Goal: Use online tool/utility: Utilize a website feature to perform a specific function

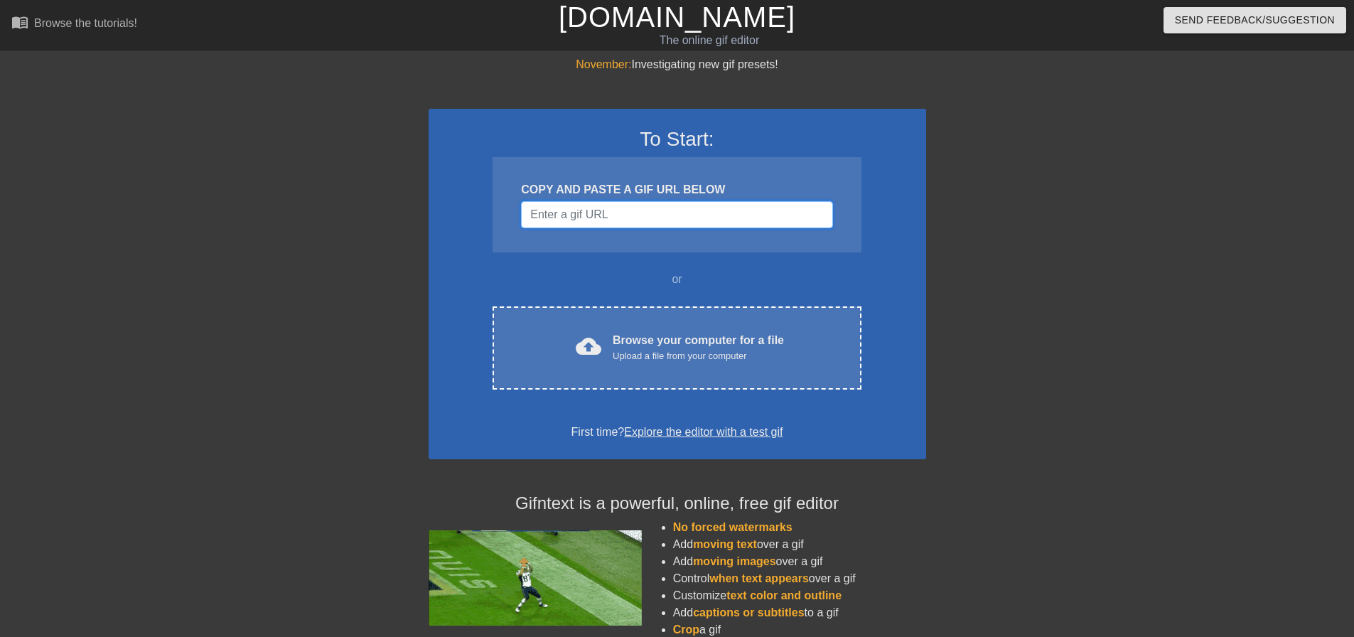
click at [737, 214] on input "Username" at bounding box center [676, 214] width 311 height 27
paste input "AppleTrees2"
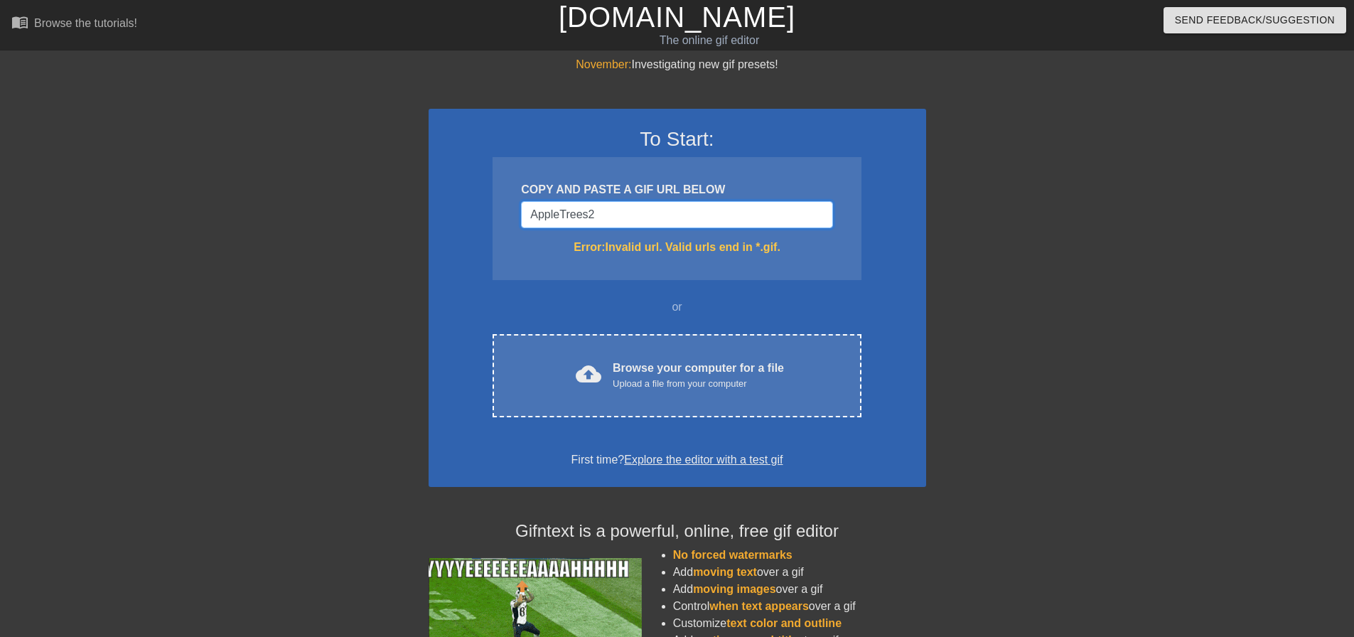
type input "AppleTrees2"
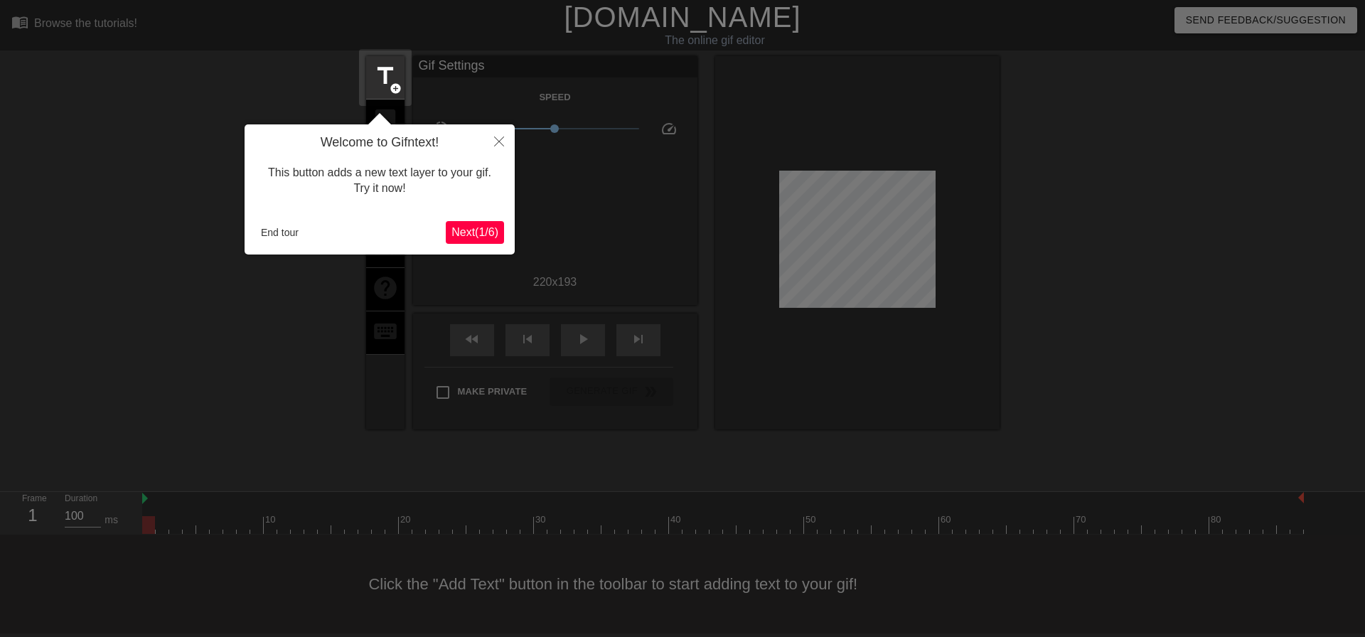
click at [475, 232] on span "Next ( 1 / 6 )" at bounding box center [474, 232] width 47 height 12
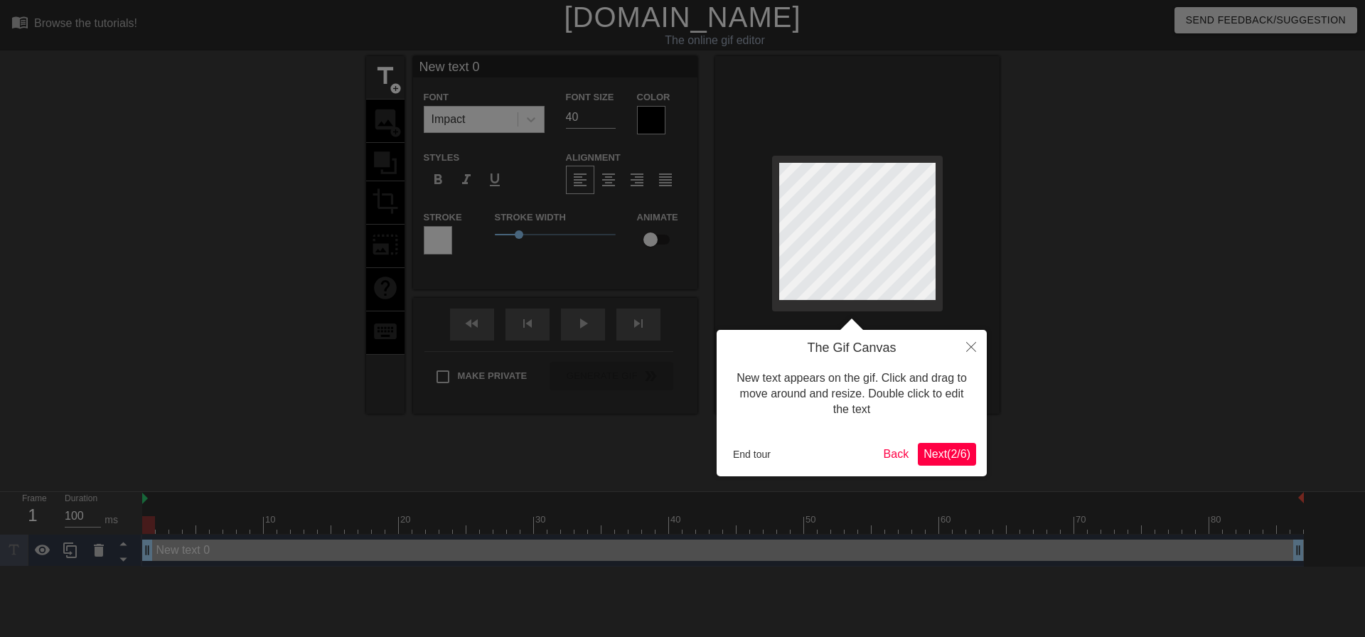
click at [936, 451] on span "Next ( 2 / 6 )" at bounding box center [947, 454] width 47 height 12
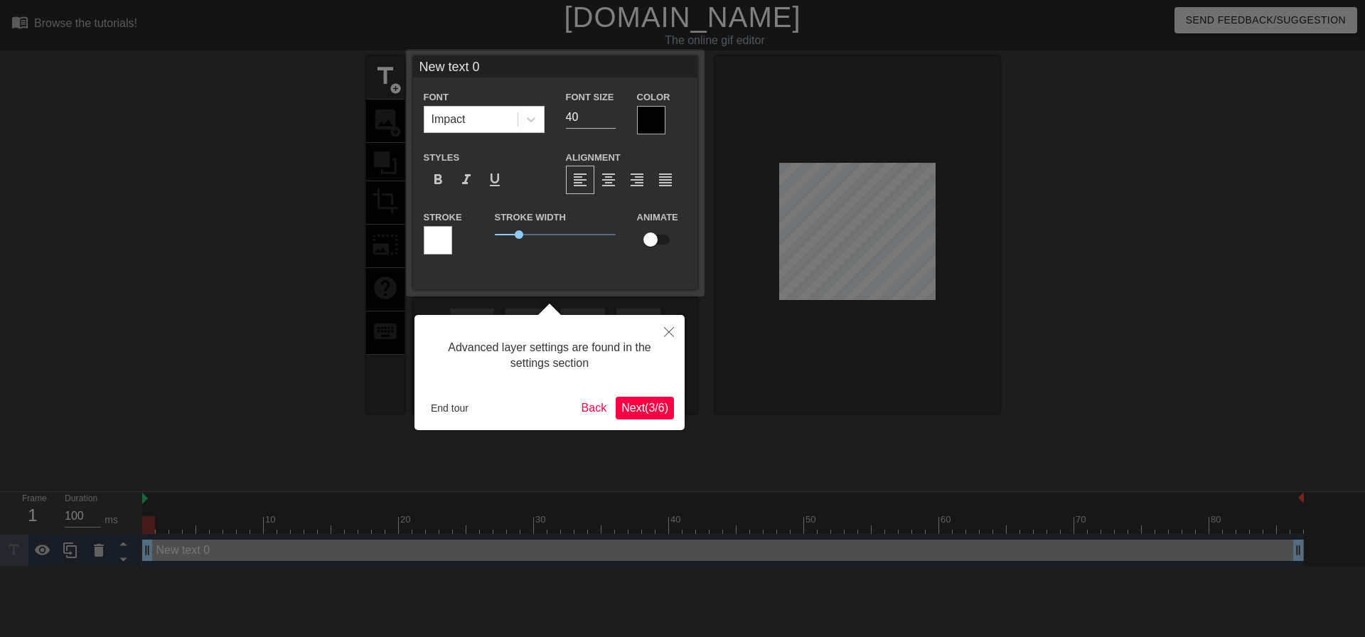
click at [653, 402] on span "Next ( 3 / 6 )" at bounding box center [644, 408] width 47 height 12
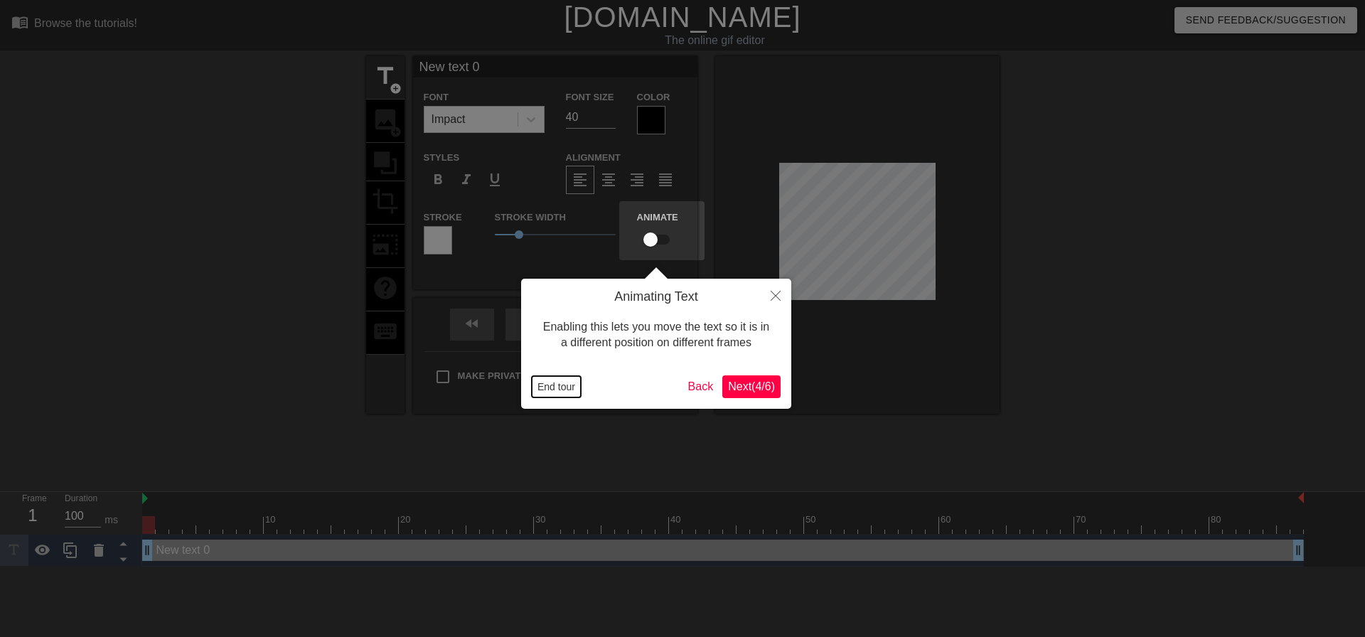
click at [566, 389] on button "End tour" at bounding box center [556, 386] width 49 height 21
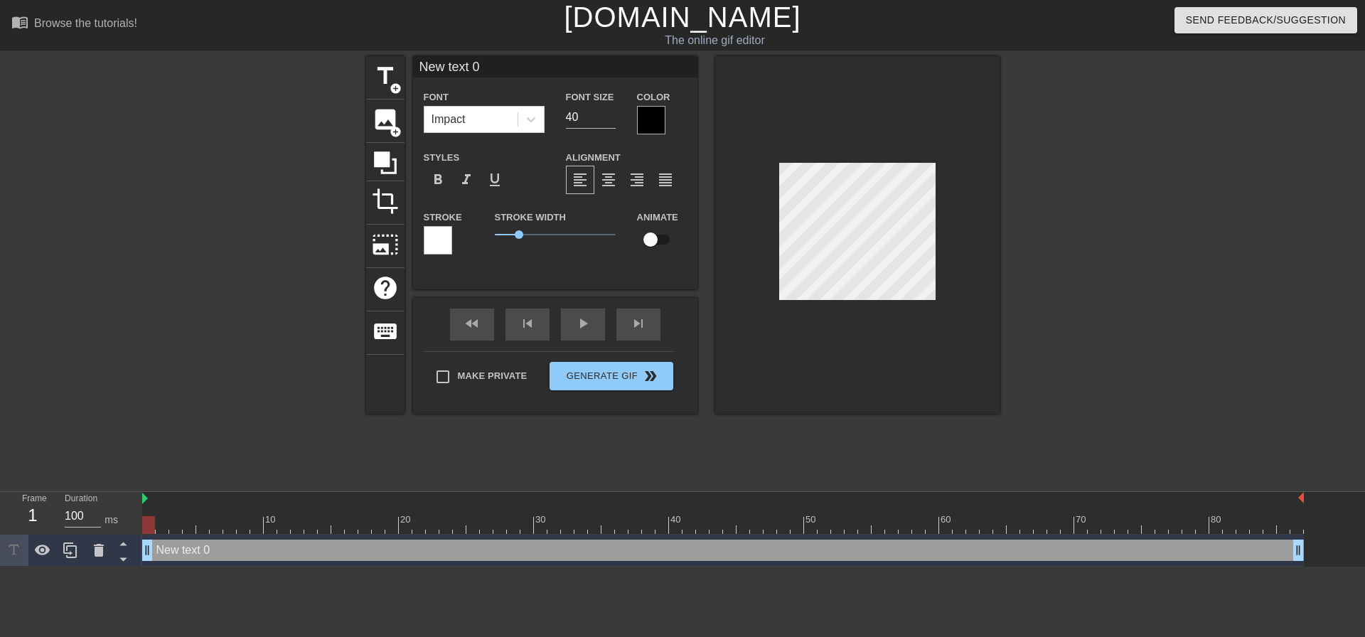
scroll to position [2, 4]
type input "A"
type textarea "A"
type input "Ap"
type textarea "Ap"
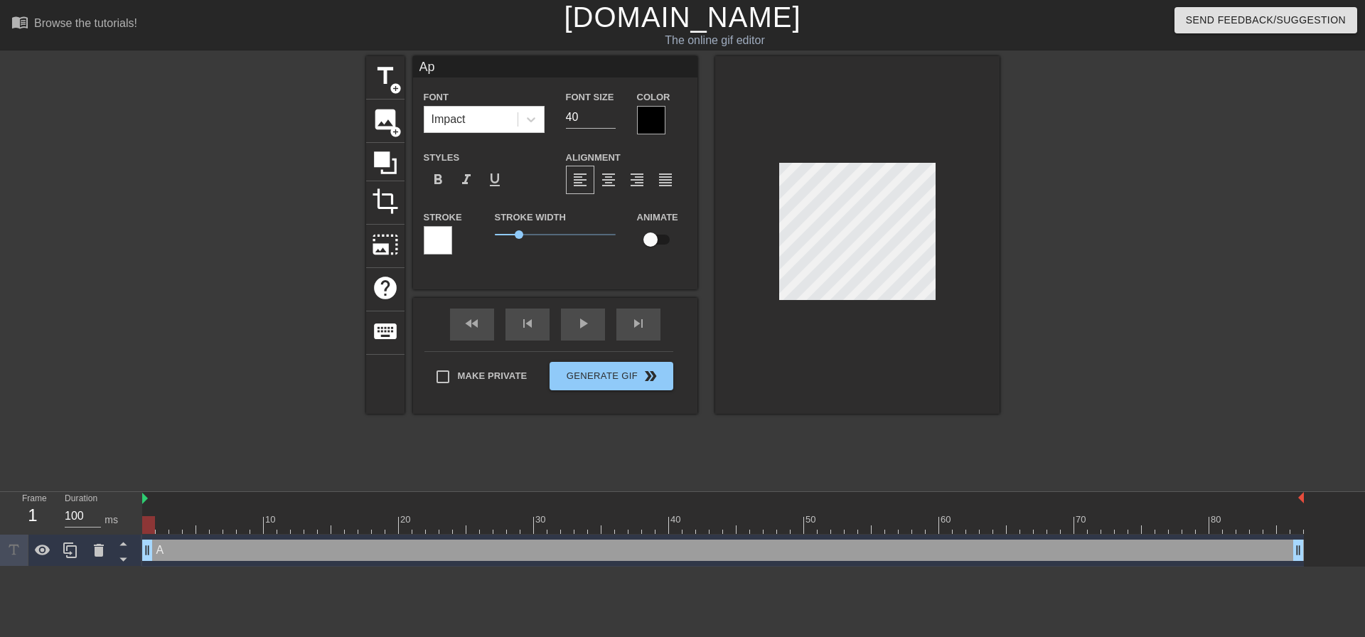
type input "App"
type textarea "App"
type input "Appl"
type textarea "Appl"
type input "Apple"
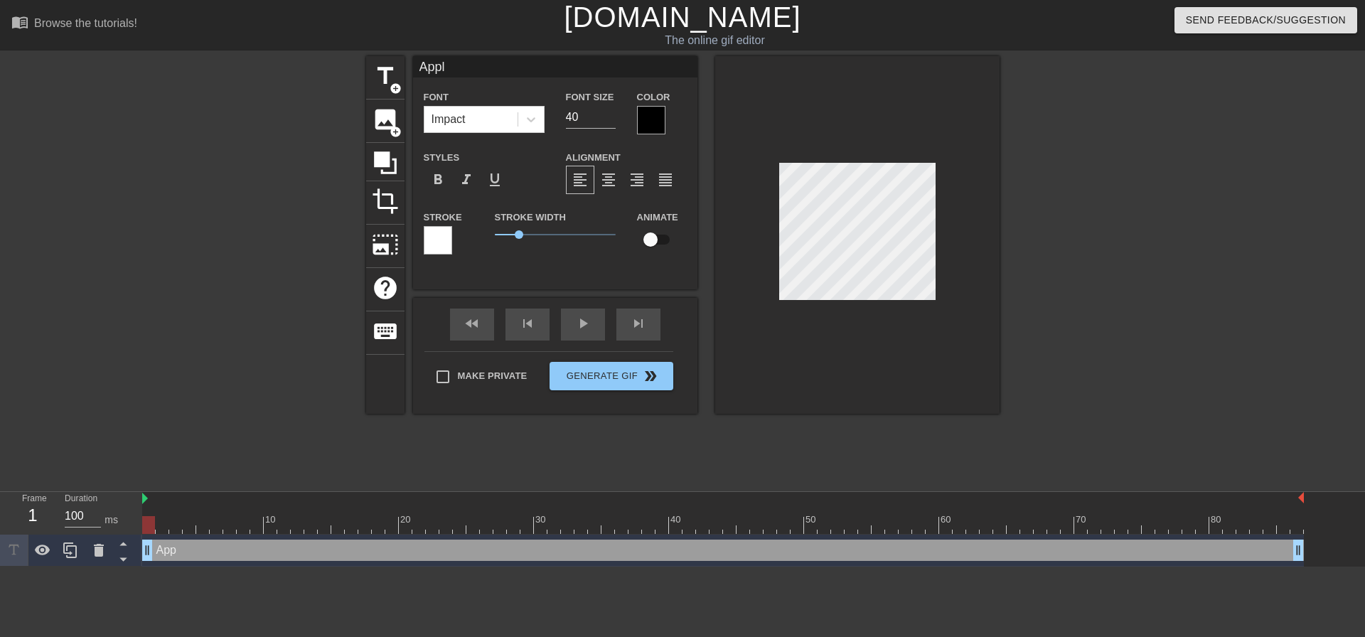
type textarea "Apple"
type input "AppleT"
type textarea "AppleT"
type input "AppleTr"
type textarea "AppleTr"
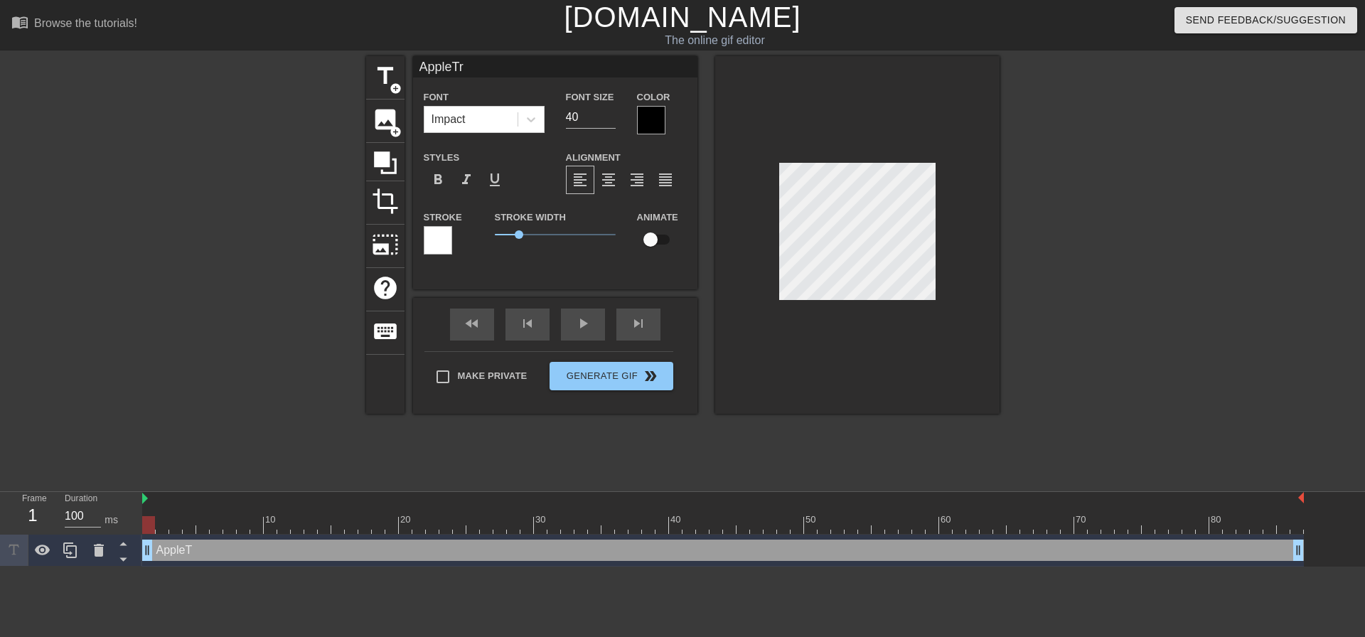
type input "AppleTre"
type textarea "AppleTre"
type input "AppleTres"
type textarea "AppleTres"
type input "AppleTre"
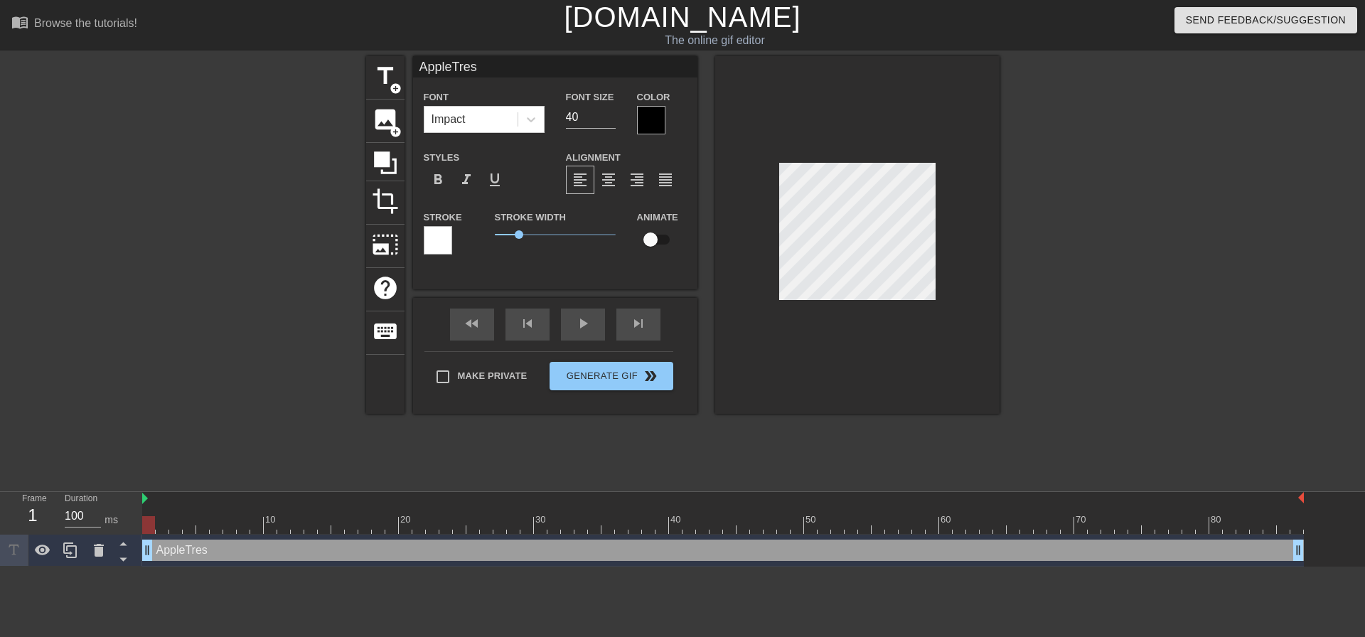
type textarea "AppleTre"
type input "AppleTree"
type textarea "AppleTree"
type input "AppleTrees"
type textarea "AppleTrees"
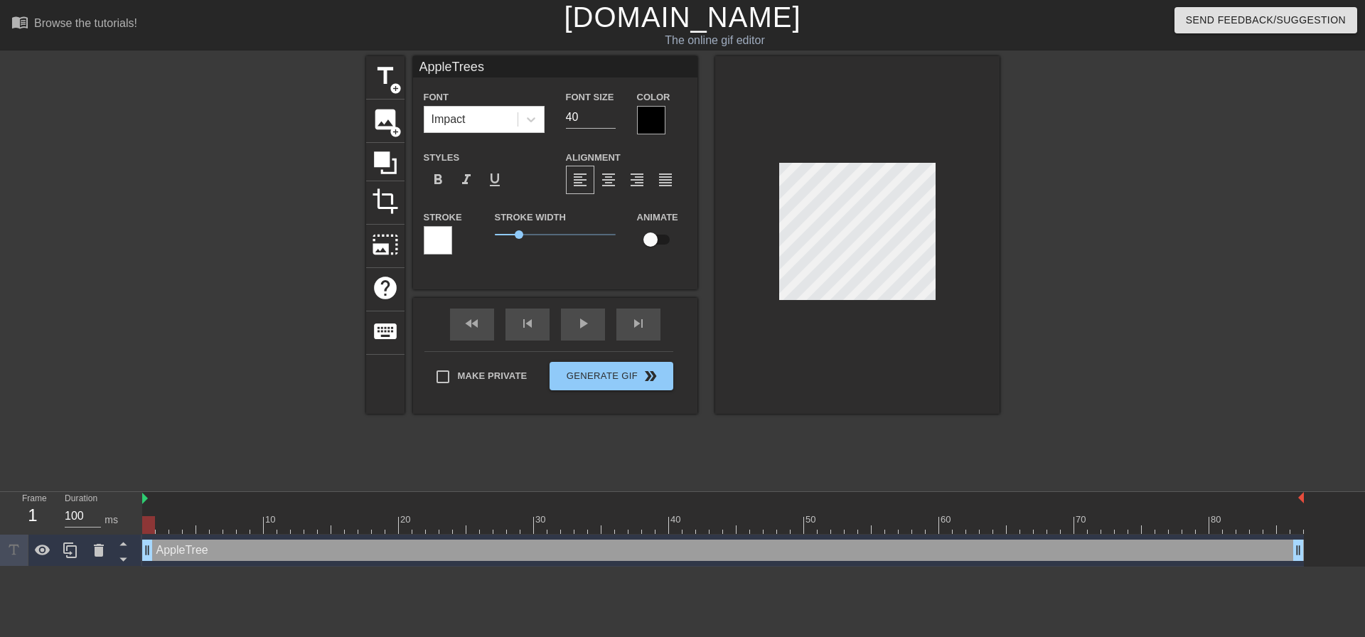
type input "AppleTrees2"
type textarea "AppleTrees2"
click at [656, 115] on div at bounding box center [651, 120] width 28 height 28
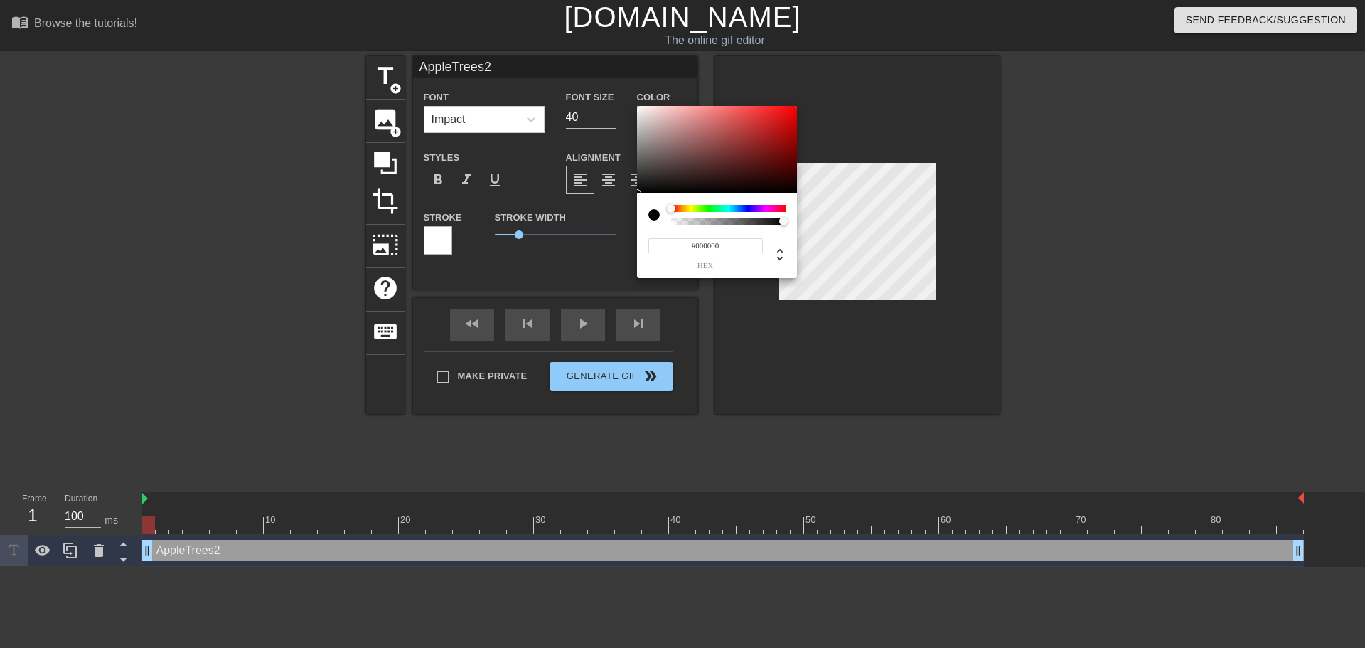
click at [744, 208] on div at bounding box center [728, 208] width 114 height 7
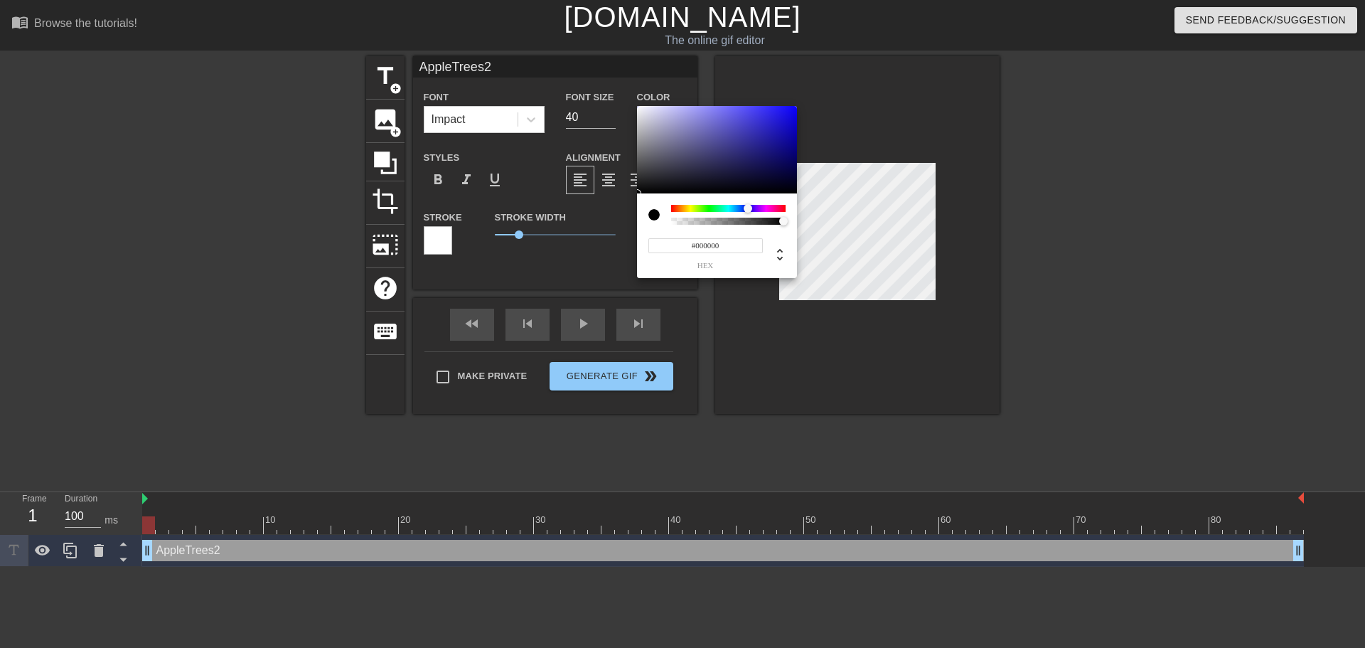
click at [748, 208] on div at bounding box center [752, 209] width 9 height 9
type input "#1912D1"
drag, startPoint x: 772, startPoint y: 124, endPoint x: 783, endPoint y: 122, distance: 11.0
click at [783, 122] on div at bounding box center [717, 150] width 160 height 88
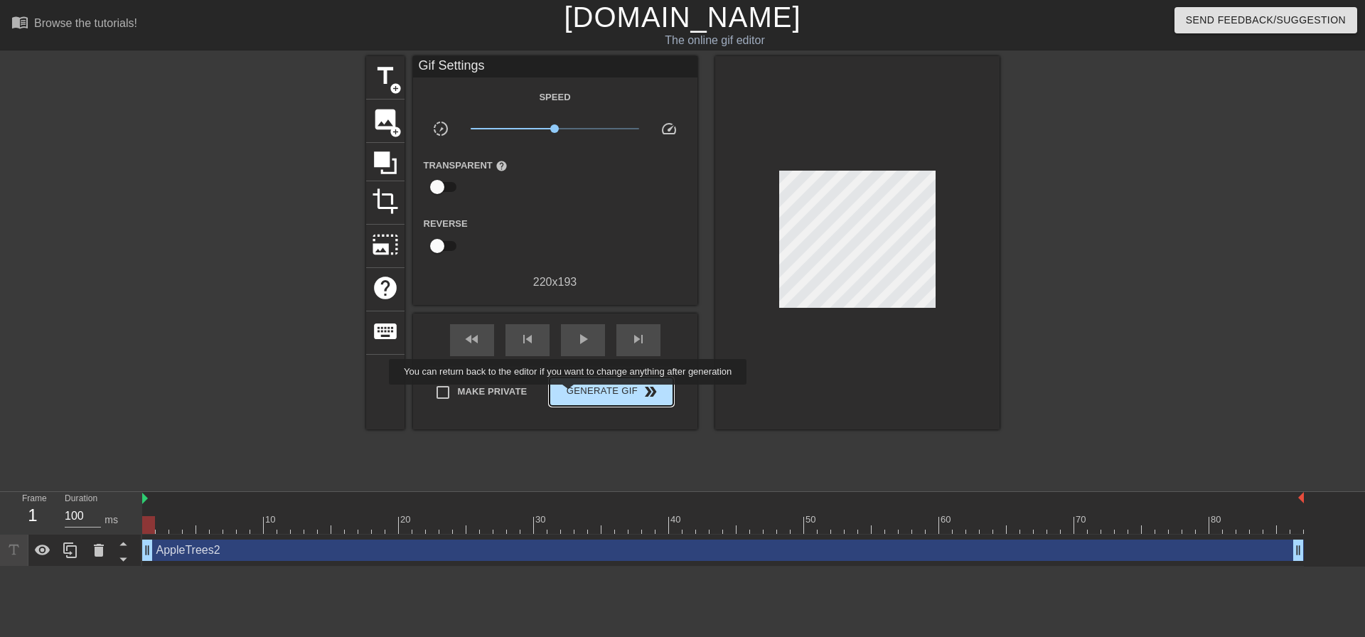
click at [569, 395] on span "Generate Gif double_arrow" at bounding box center [611, 391] width 112 height 17
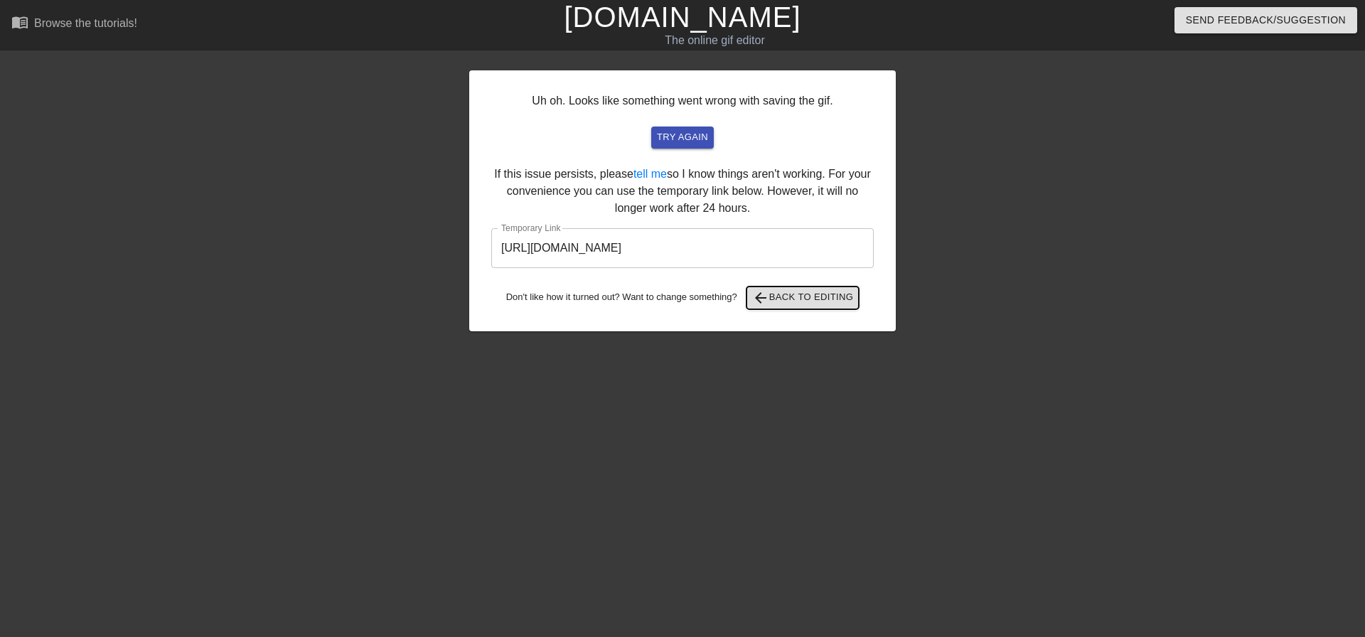
click at [780, 292] on span "arrow_back Back to Editing" at bounding box center [803, 297] width 102 height 17
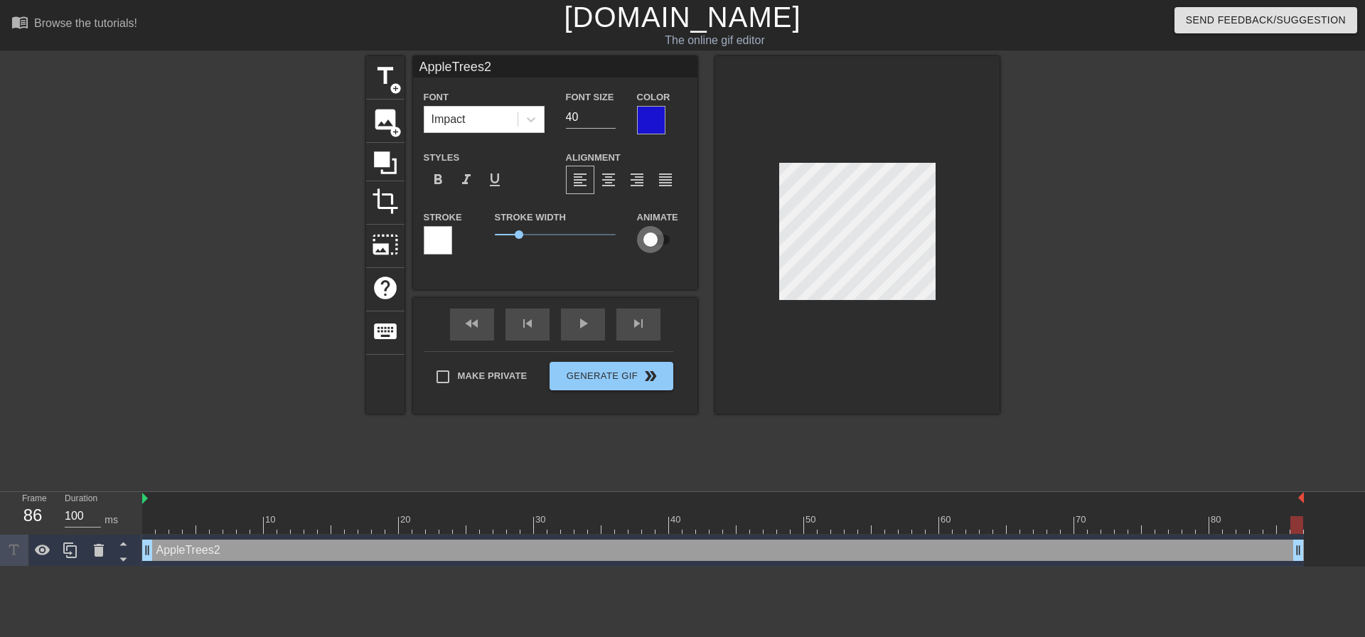
click at [651, 237] on input "checkbox" at bounding box center [650, 239] width 81 height 27
click at [651, 237] on input "checkbox" at bounding box center [664, 239] width 81 height 27
checkbox input "false"
click at [647, 245] on input "checkbox" at bounding box center [650, 239] width 81 height 27
checkbox input "true"
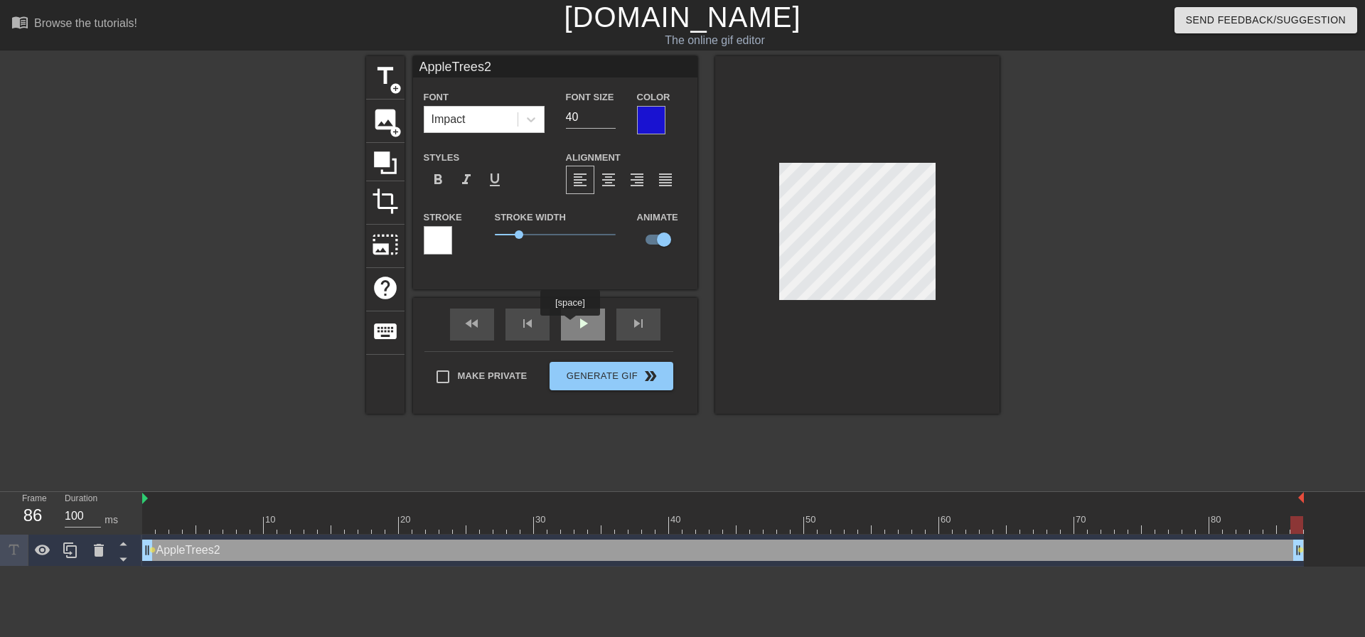
click at [569, 326] on div "play_arrow" at bounding box center [583, 325] width 44 height 32
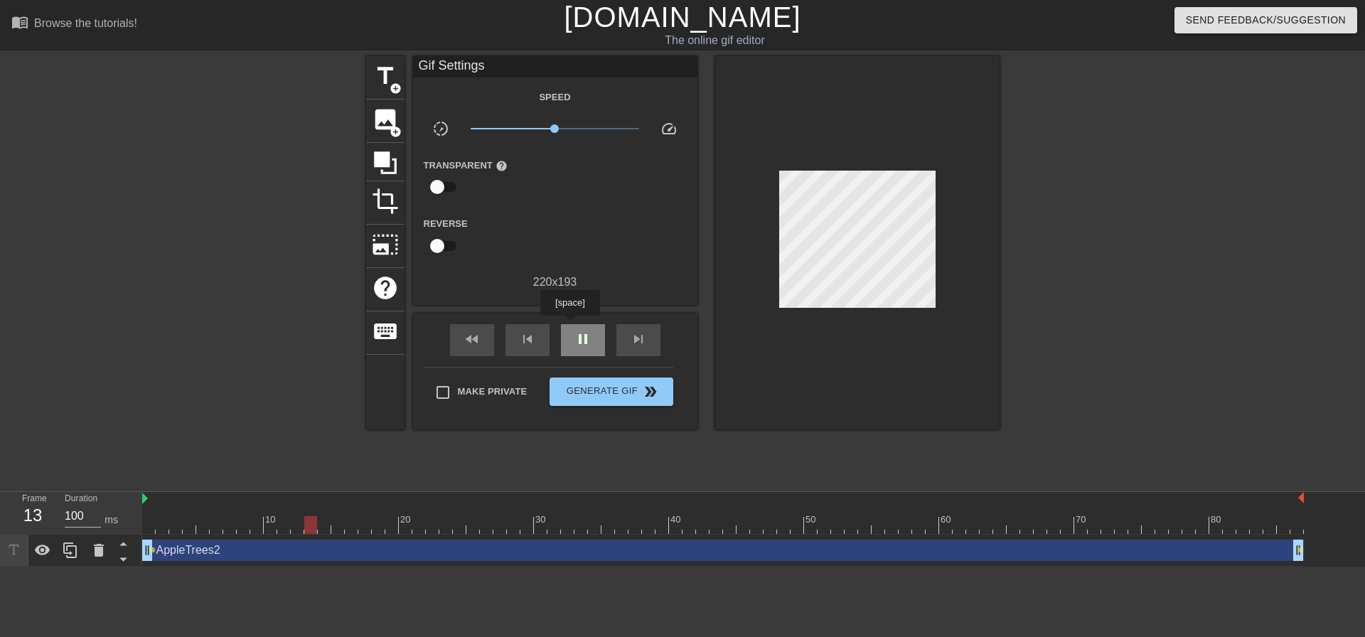
click at [569, 326] on div "pause" at bounding box center [583, 340] width 44 height 32
click at [569, 326] on div "play_arrow" at bounding box center [583, 340] width 44 height 32
click at [569, 326] on div "pause" at bounding box center [583, 340] width 44 height 32
drag, startPoint x: 503, startPoint y: 526, endPoint x: 154, endPoint y: 531, distance: 349.1
click at [154, 531] on div at bounding box center [148, 525] width 13 height 18
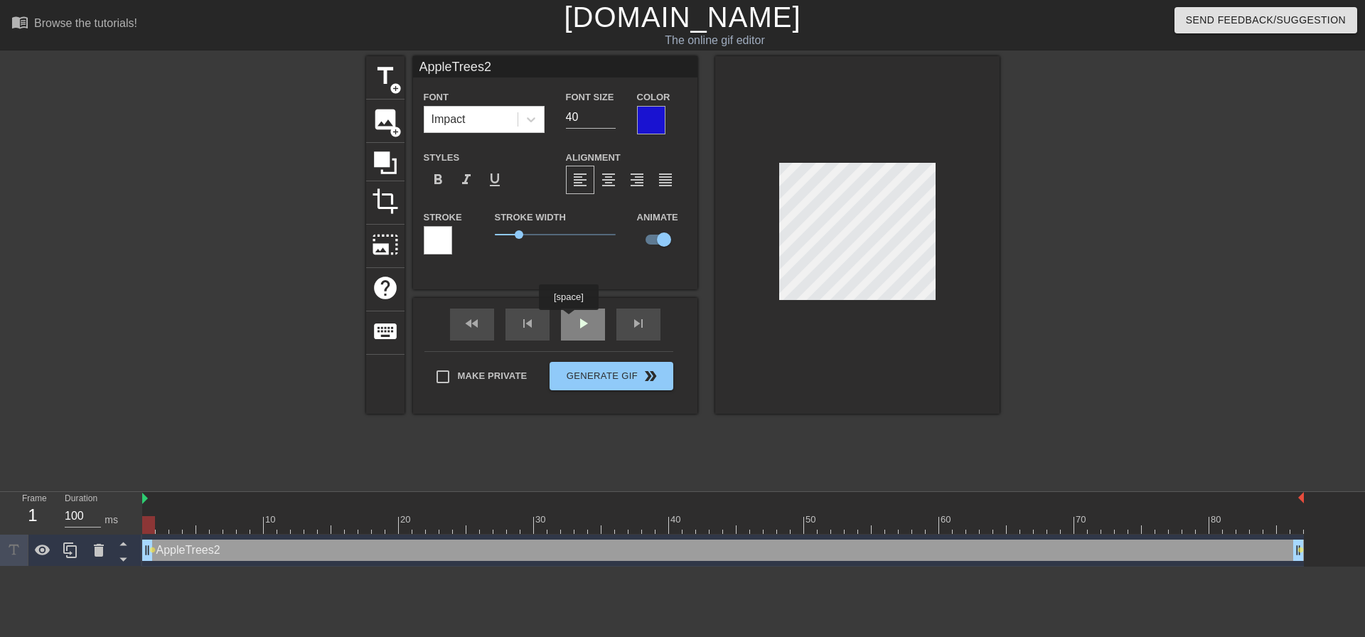
click at [568, 320] on div "fast_rewind skip_previous play_arrow skip_next" at bounding box center [555, 324] width 232 height 53
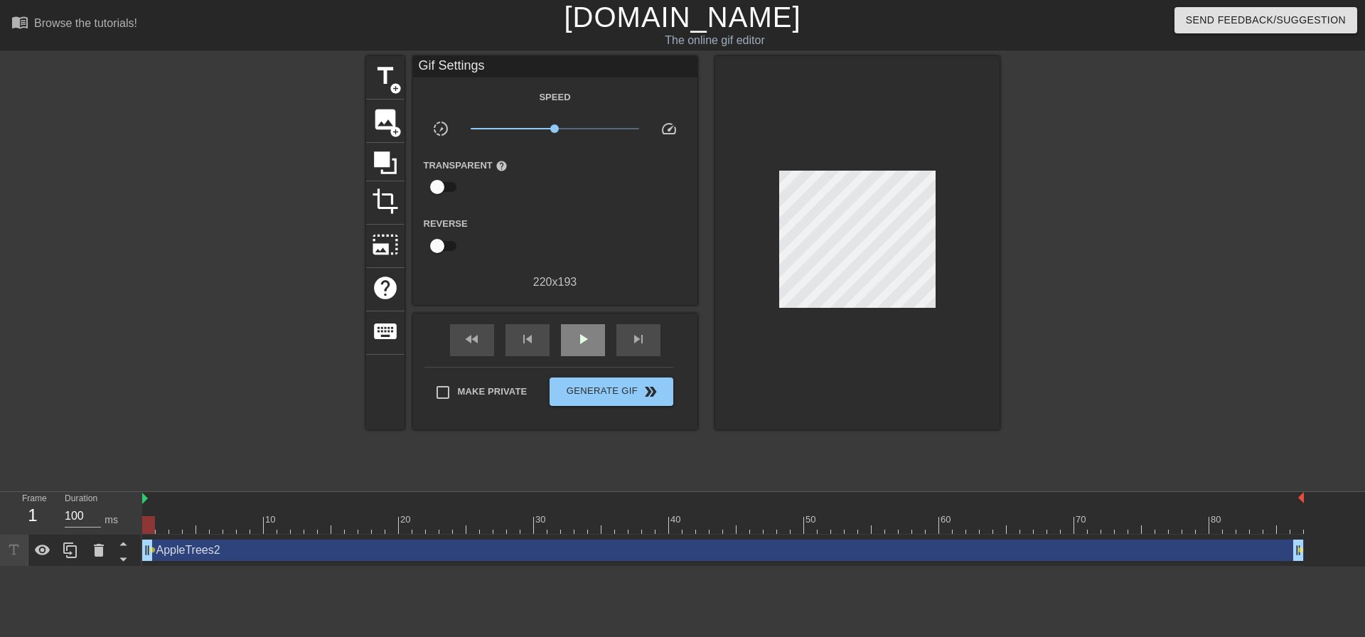
click at [568, 320] on div "fast_rewind skip_previous play_arrow skip_next" at bounding box center [555, 340] width 232 height 53
click at [568, 339] on div "play_arrow" at bounding box center [583, 340] width 44 height 32
click at [568, 339] on div "pause" at bounding box center [583, 340] width 44 height 32
click at [577, 320] on div "fast_rewind skip_previous play_arrow skip_next" at bounding box center [555, 340] width 232 height 53
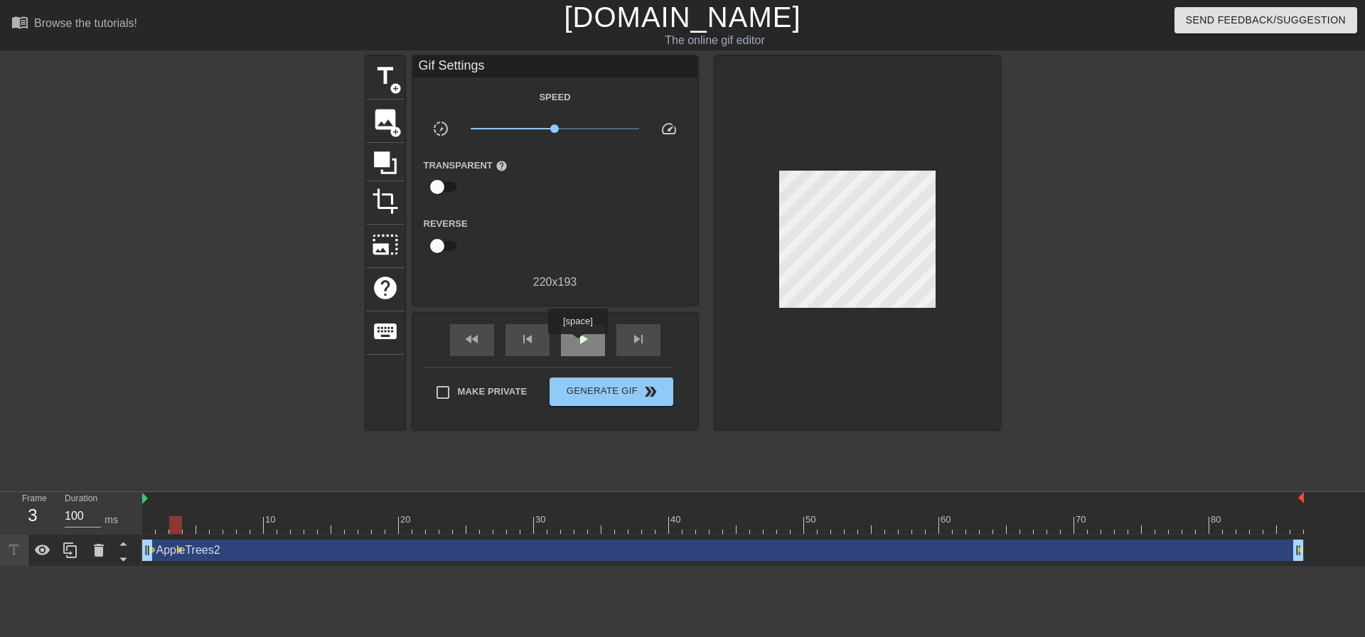
click at [577, 344] on span "play_arrow" at bounding box center [582, 339] width 17 height 17
click at [577, 344] on span "pause" at bounding box center [582, 339] width 17 height 17
click at [567, 328] on div "play_arrow" at bounding box center [583, 340] width 44 height 32
click at [567, 328] on div "pause" at bounding box center [583, 340] width 44 height 32
click at [567, 328] on div "play_arrow" at bounding box center [583, 340] width 44 height 32
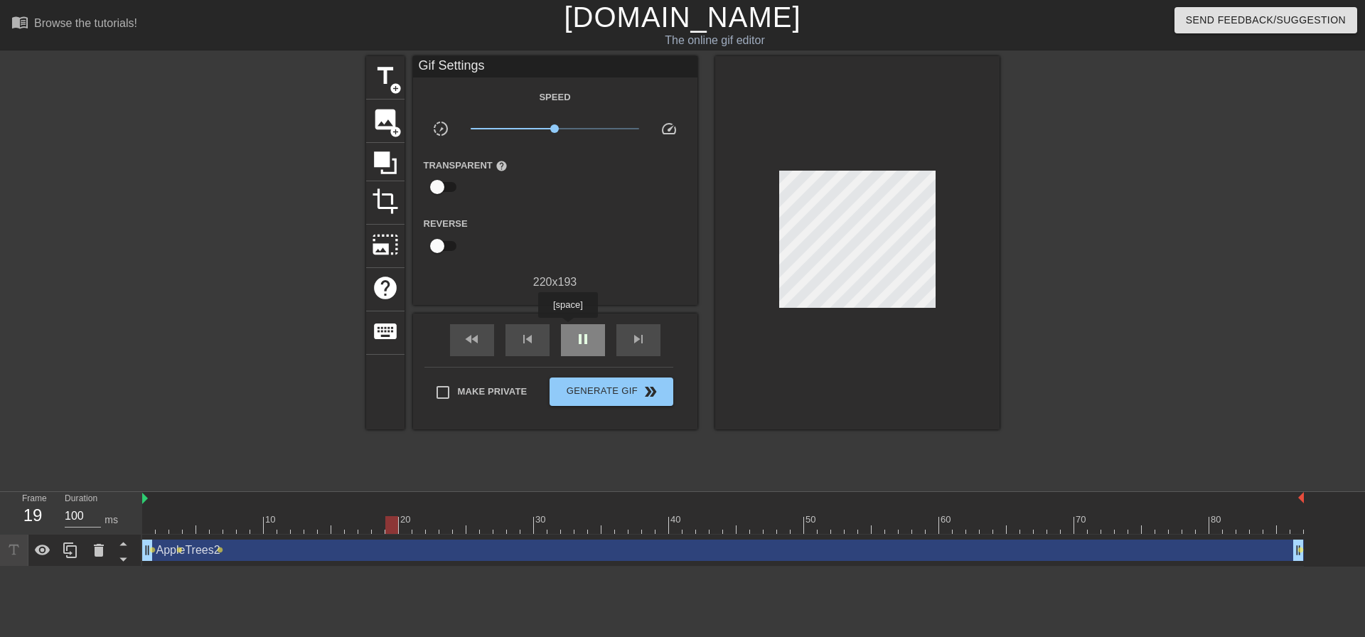
click at [567, 328] on div "pause" at bounding box center [583, 340] width 44 height 32
click at [567, 328] on div "play_arrow" at bounding box center [583, 340] width 44 height 32
click at [567, 328] on div "pause" at bounding box center [583, 340] width 44 height 32
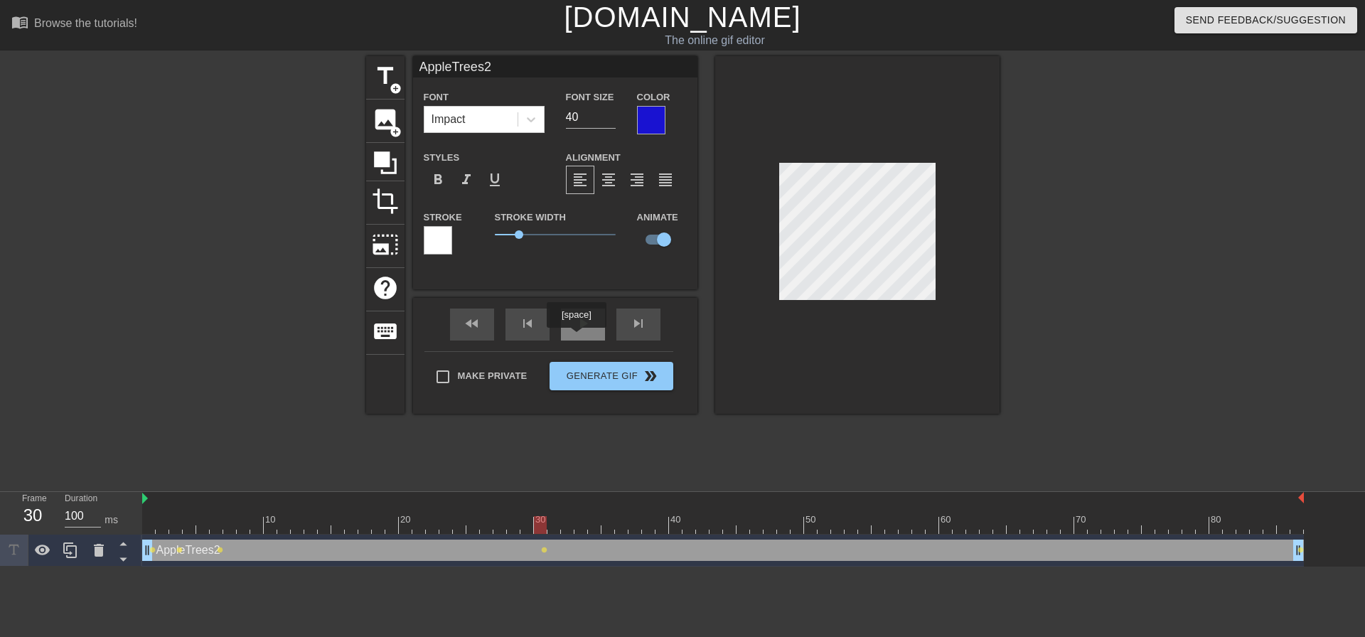
click at [575, 338] on div "play_arrow" at bounding box center [583, 325] width 44 height 32
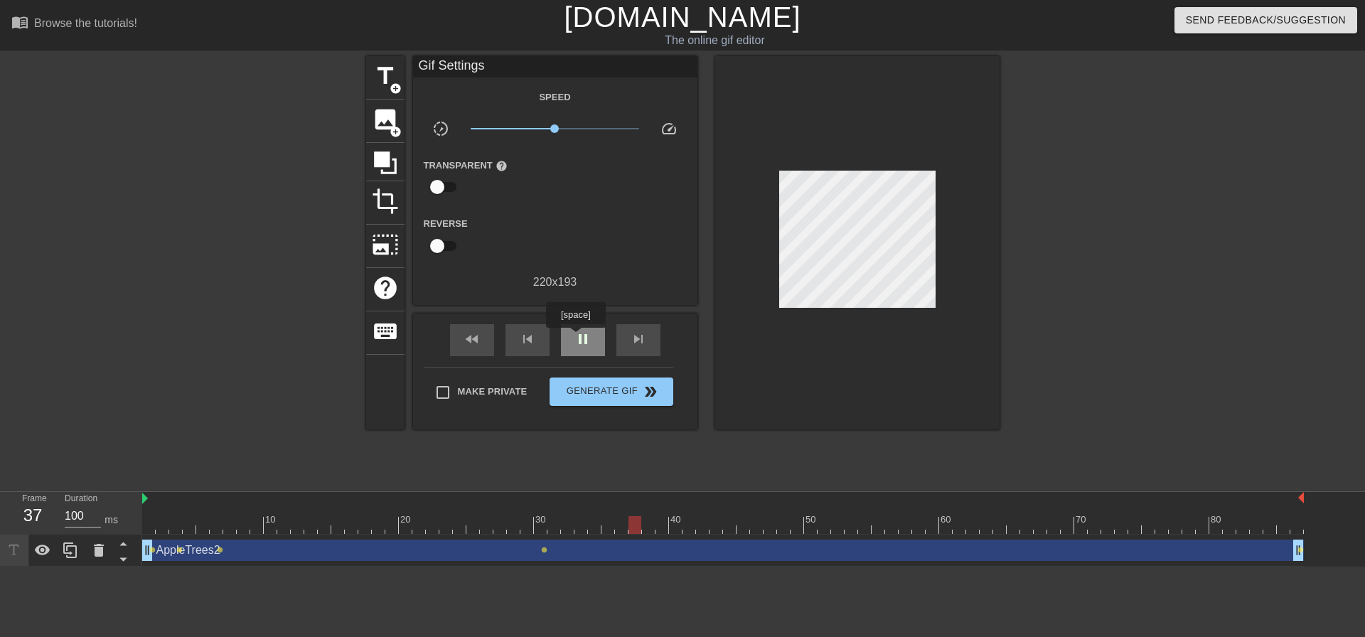
click at [575, 338] on span "pause" at bounding box center [582, 339] width 17 height 17
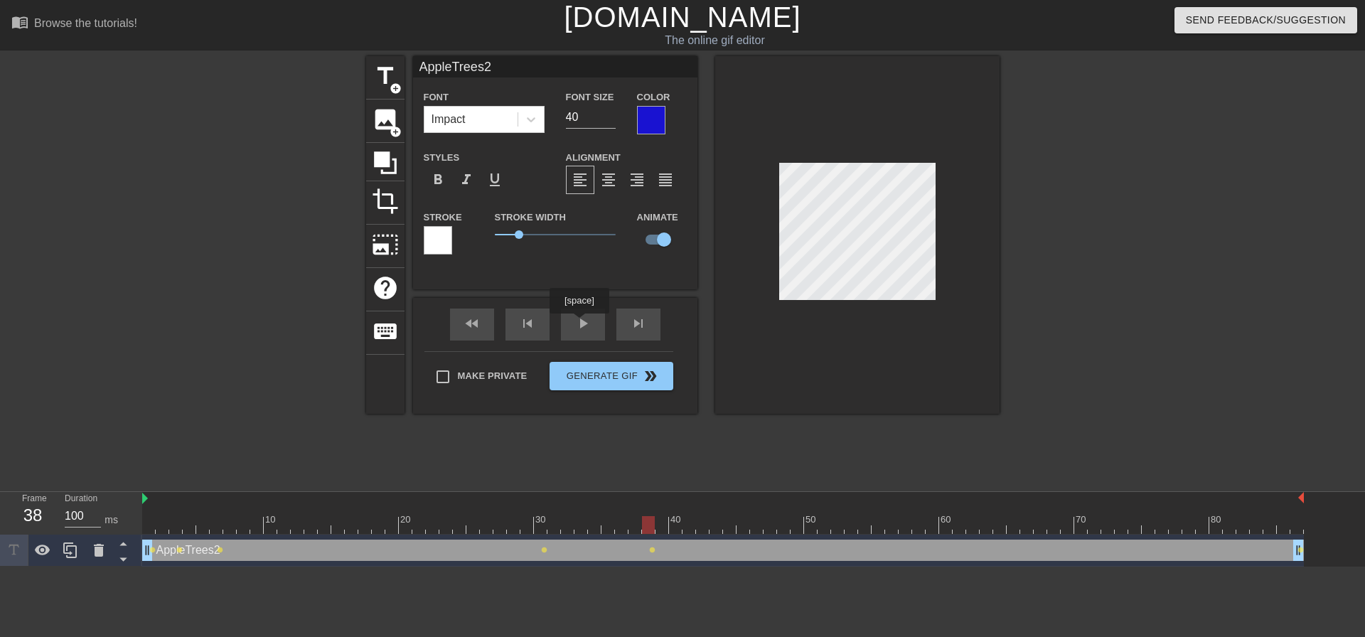
click at [578, 305] on div "AppleTrees2 Font Impact Font Size 40 Color Styles format_bold format_italic for…" at bounding box center [555, 235] width 284 height 358
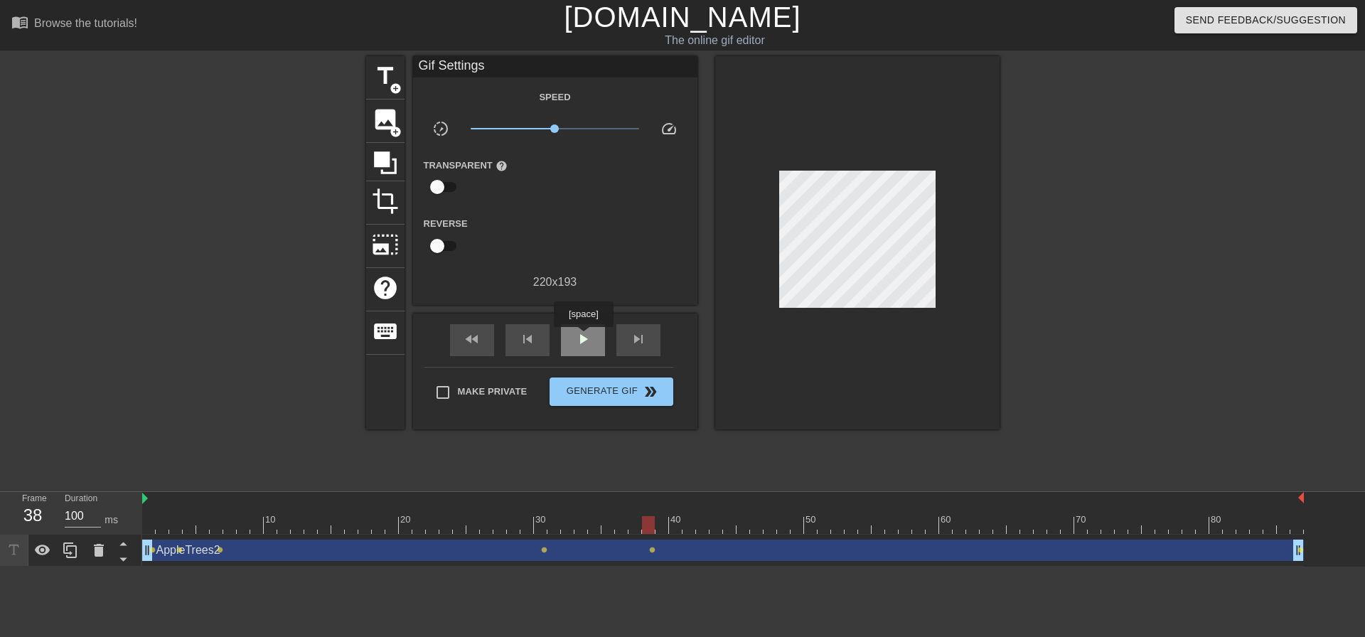
click at [583, 337] on span "play_arrow" at bounding box center [582, 339] width 17 height 17
click at [583, 336] on span "pause" at bounding box center [582, 339] width 17 height 17
click at [597, 341] on div "play_arrow" at bounding box center [583, 340] width 44 height 32
click at [597, 390] on span "Generate Gif double_arrow" at bounding box center [611, 391] width 112 height 17
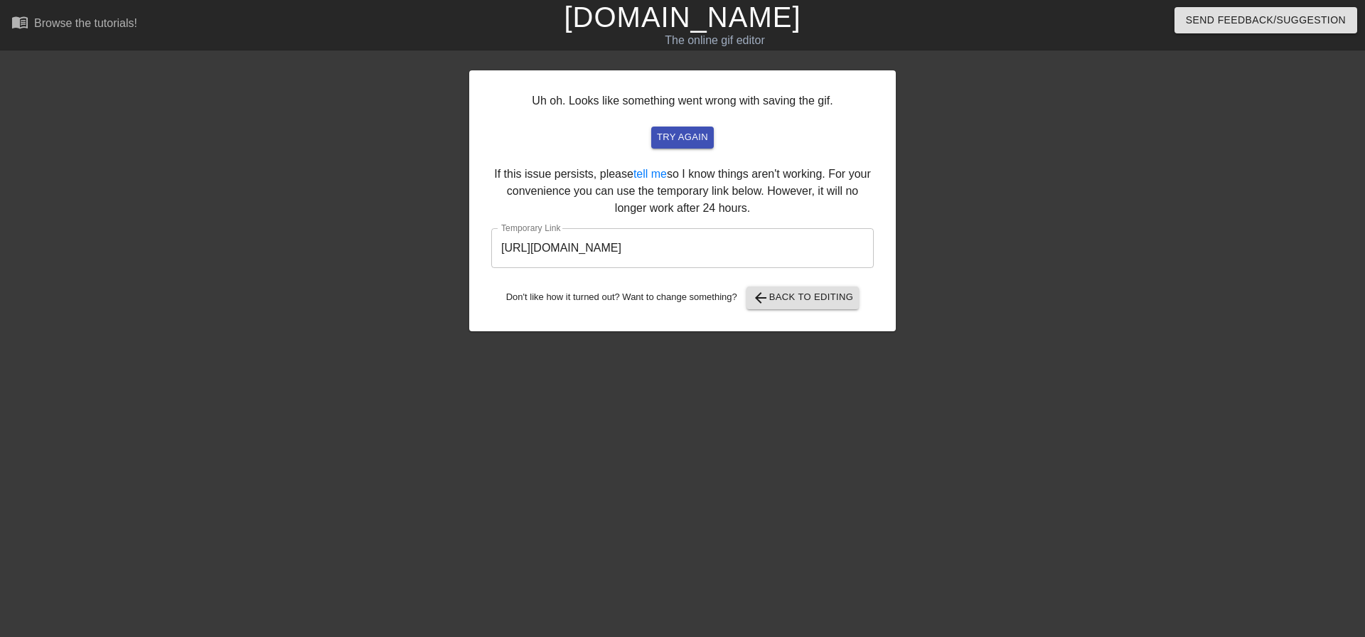
click at [717, 252] on input "[URL][DOMAIN_NAME]" at bounding box center [682, 248] width 383 height 40
